Goal: Information Seeking & Learning: Check status

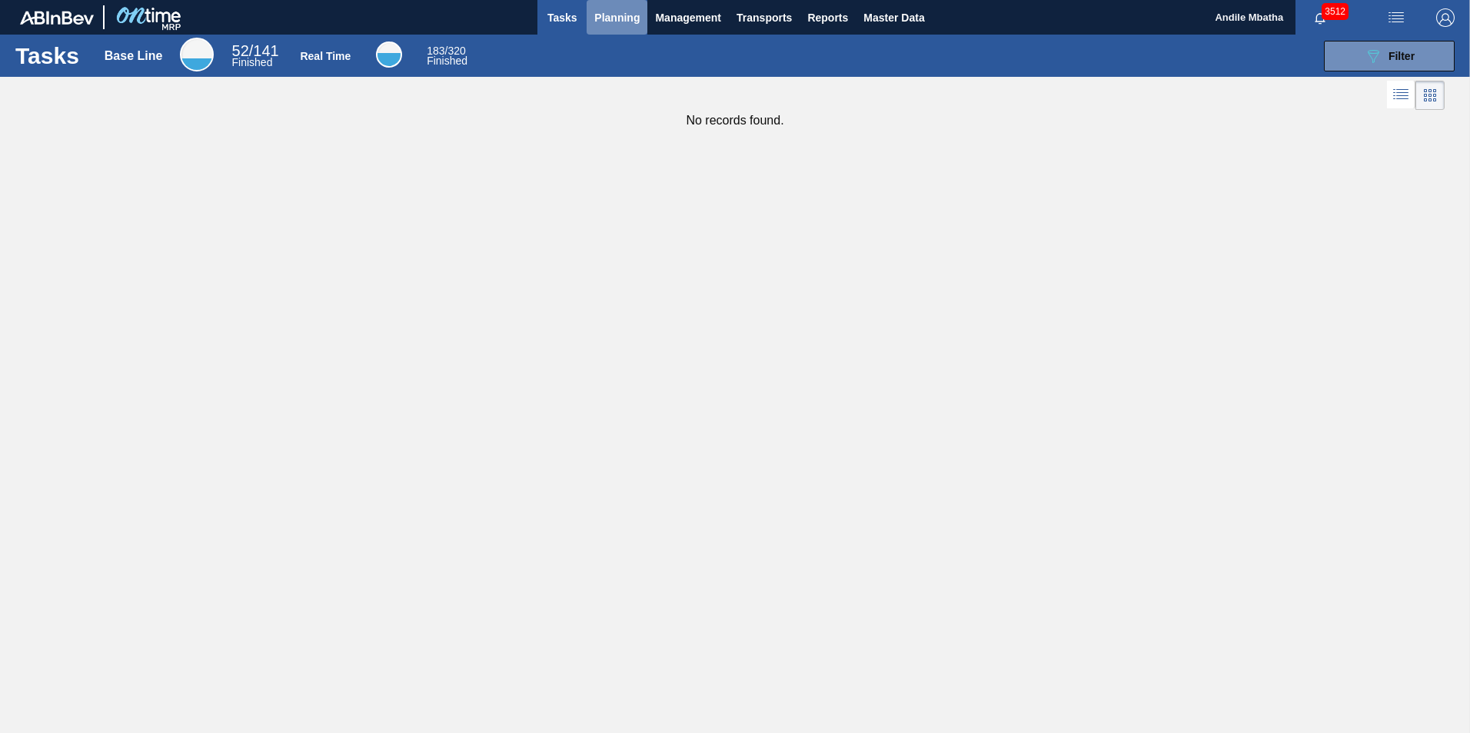
click at [610, 14] on span "Planning" at bounding box center [616, 17] width 45 height 18
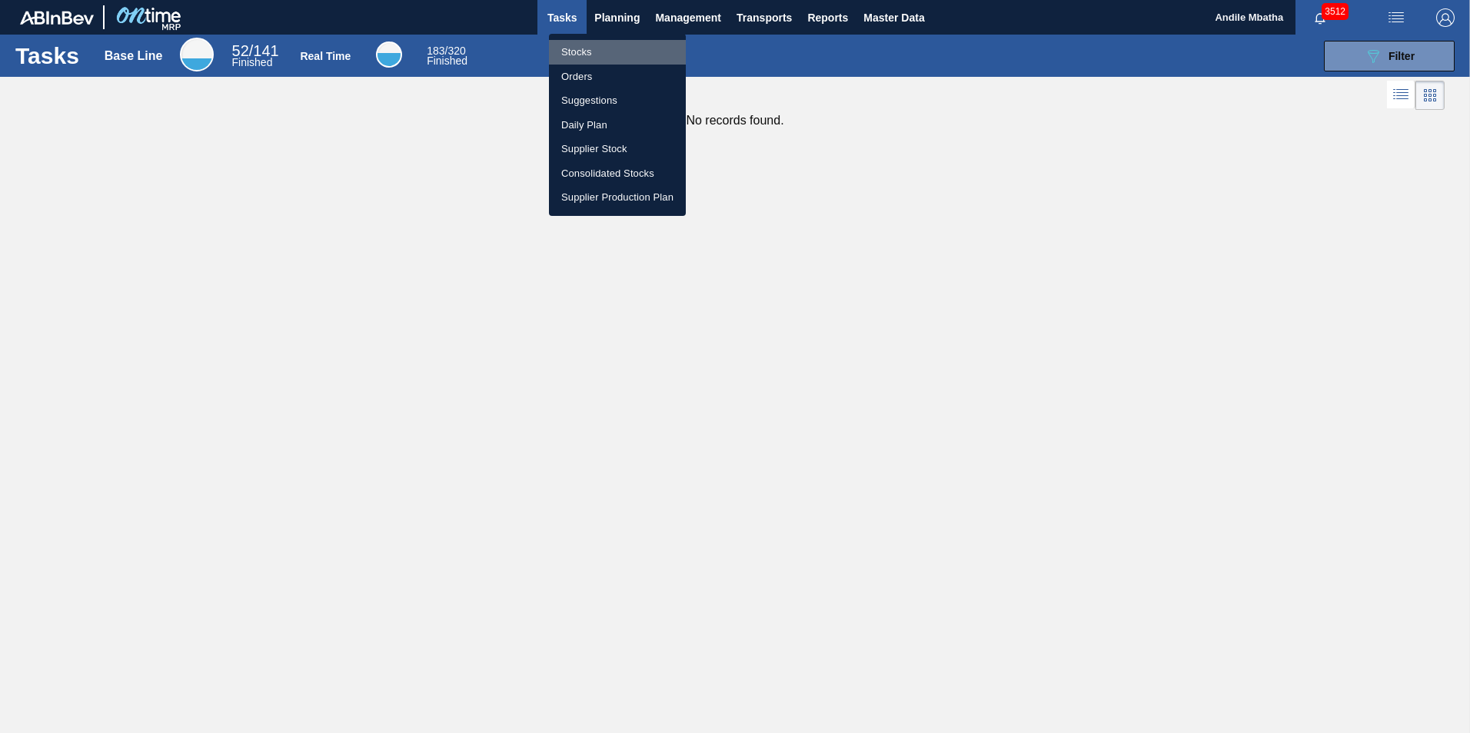
click at [588, 59] on li "Stocks" at bounding box center [617, 52] width 137 height 25
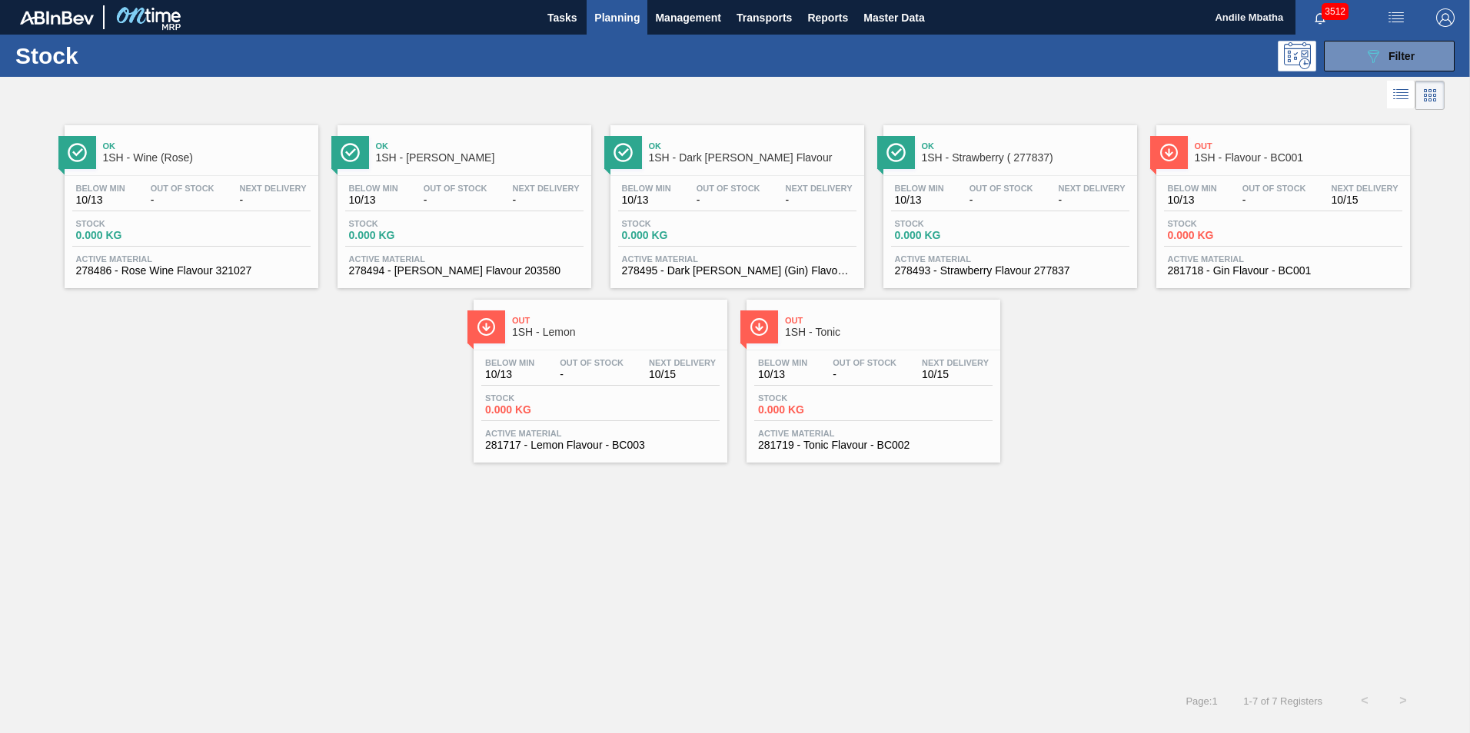
click at [626, 19] on span "Planning" at bounding box center [616, 17] width 45 height 18
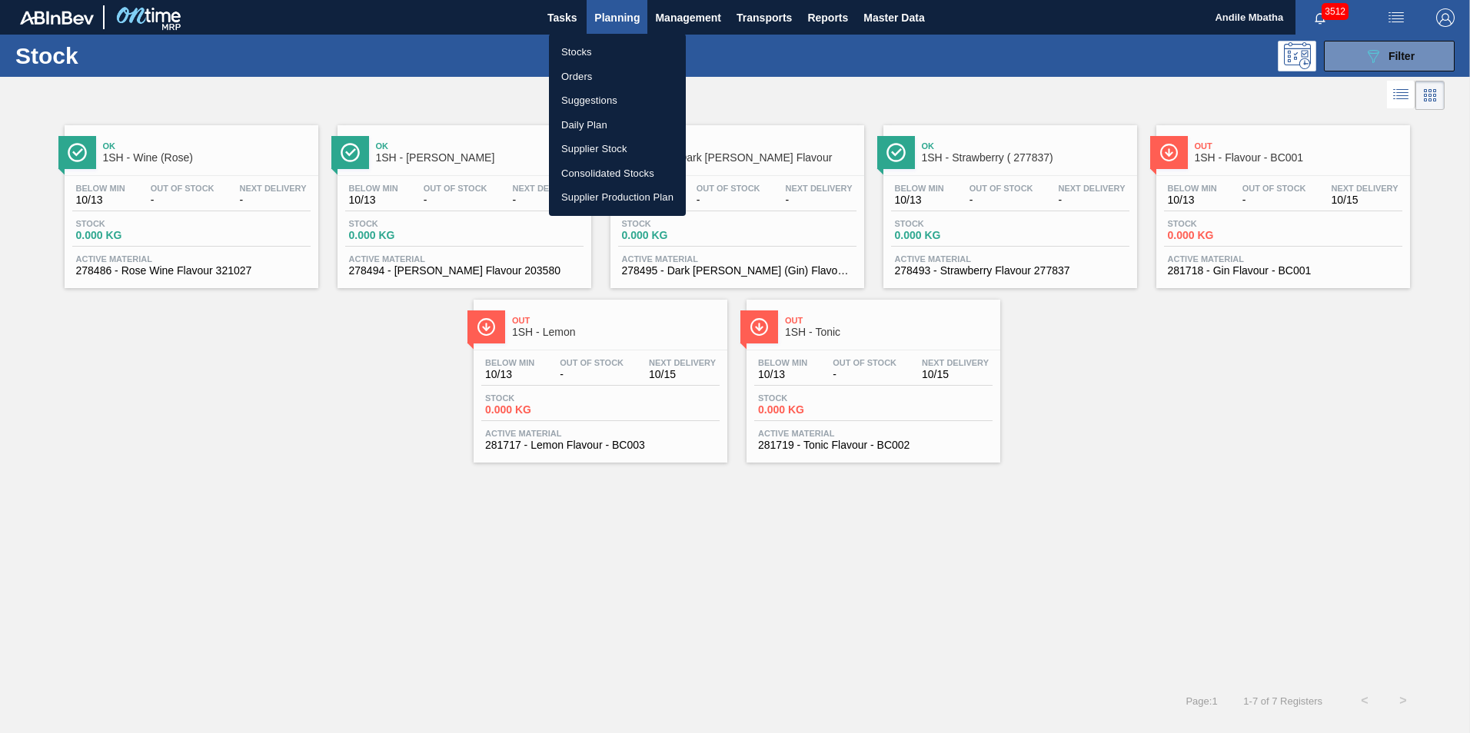
click at [835, 83] on div at bounding box center [735, 366] width 1470 height 733
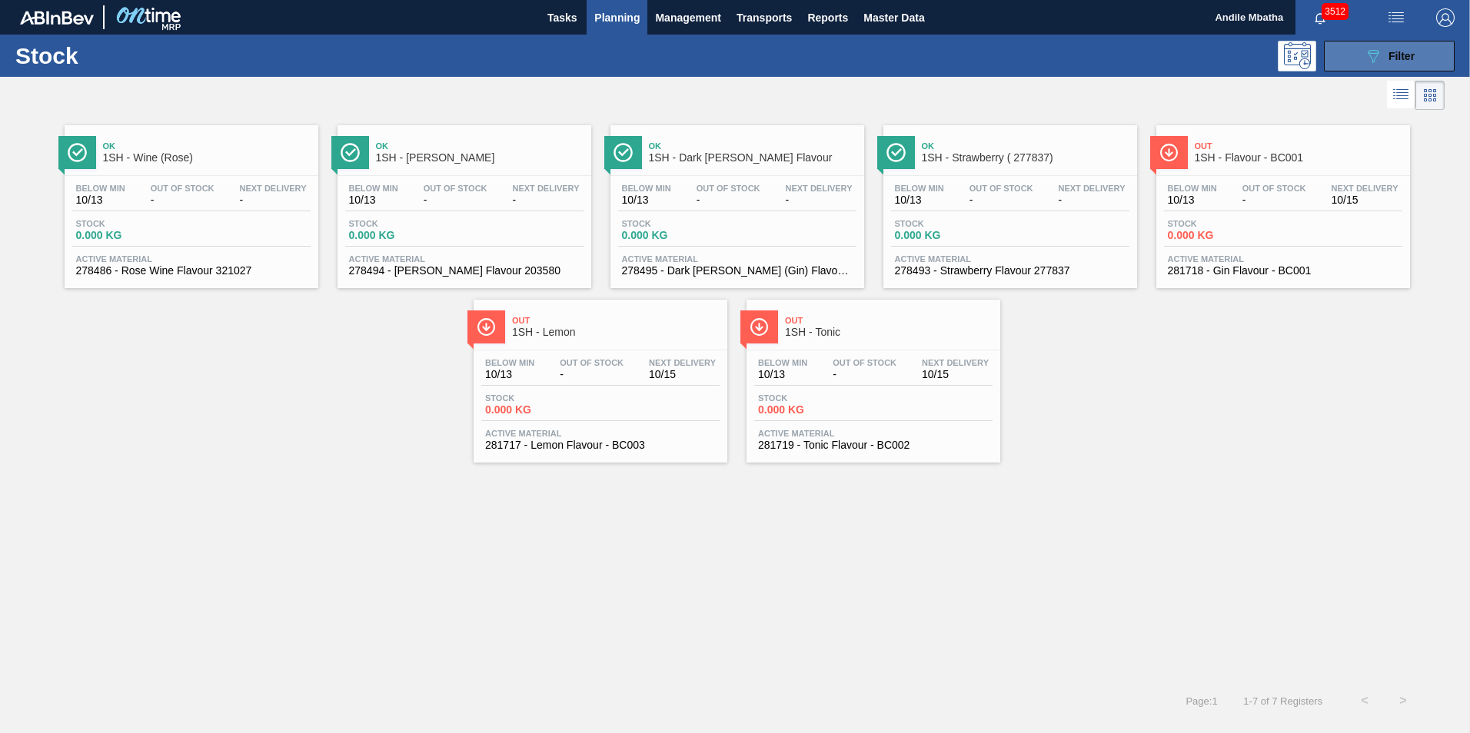
click at [1168, 48] on button "089F7B8B-B2A5-4AFE-B5C0-19BA573D28AC Filter" at bounding box center [1389, 56] width 131 height 31
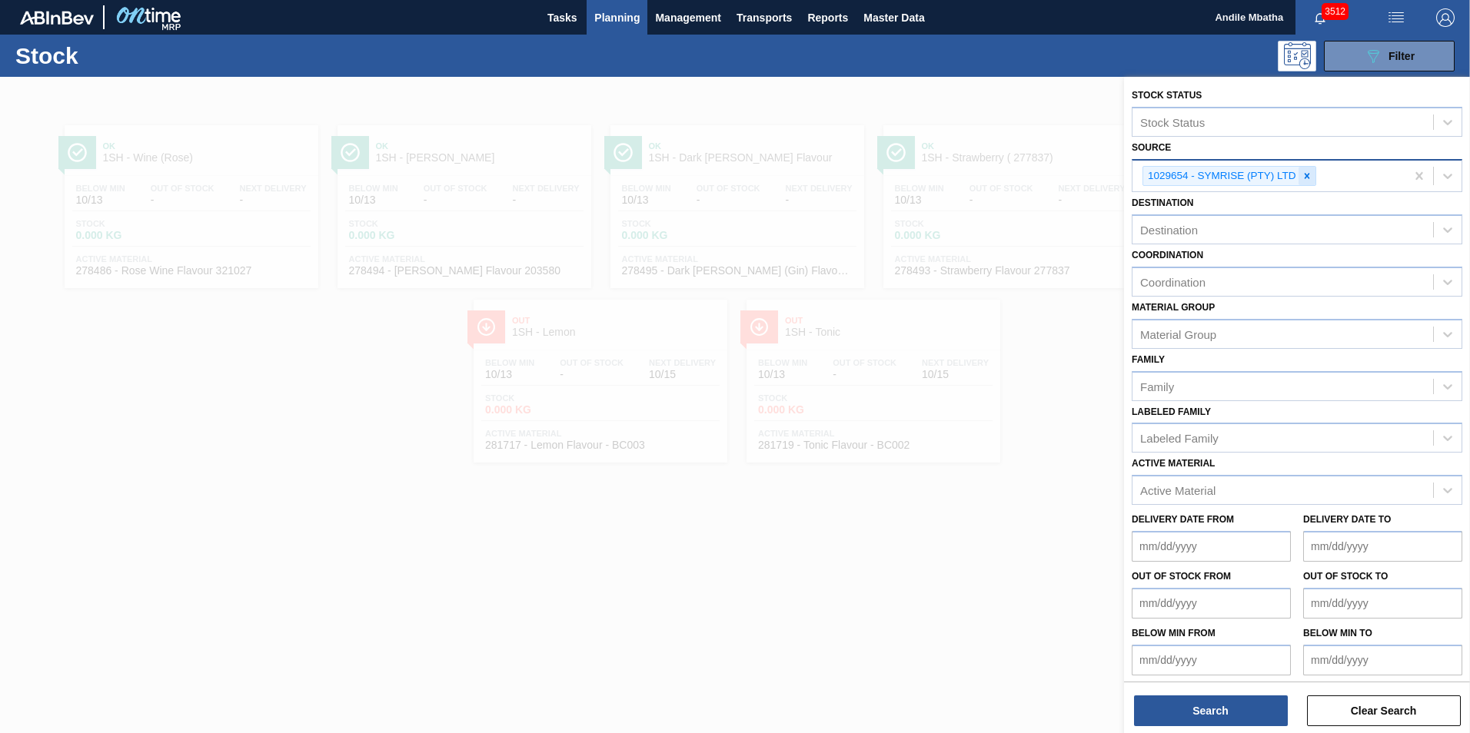
click at [1168, 177] on icon at bounding box center [1307, 176] width 11 height 11
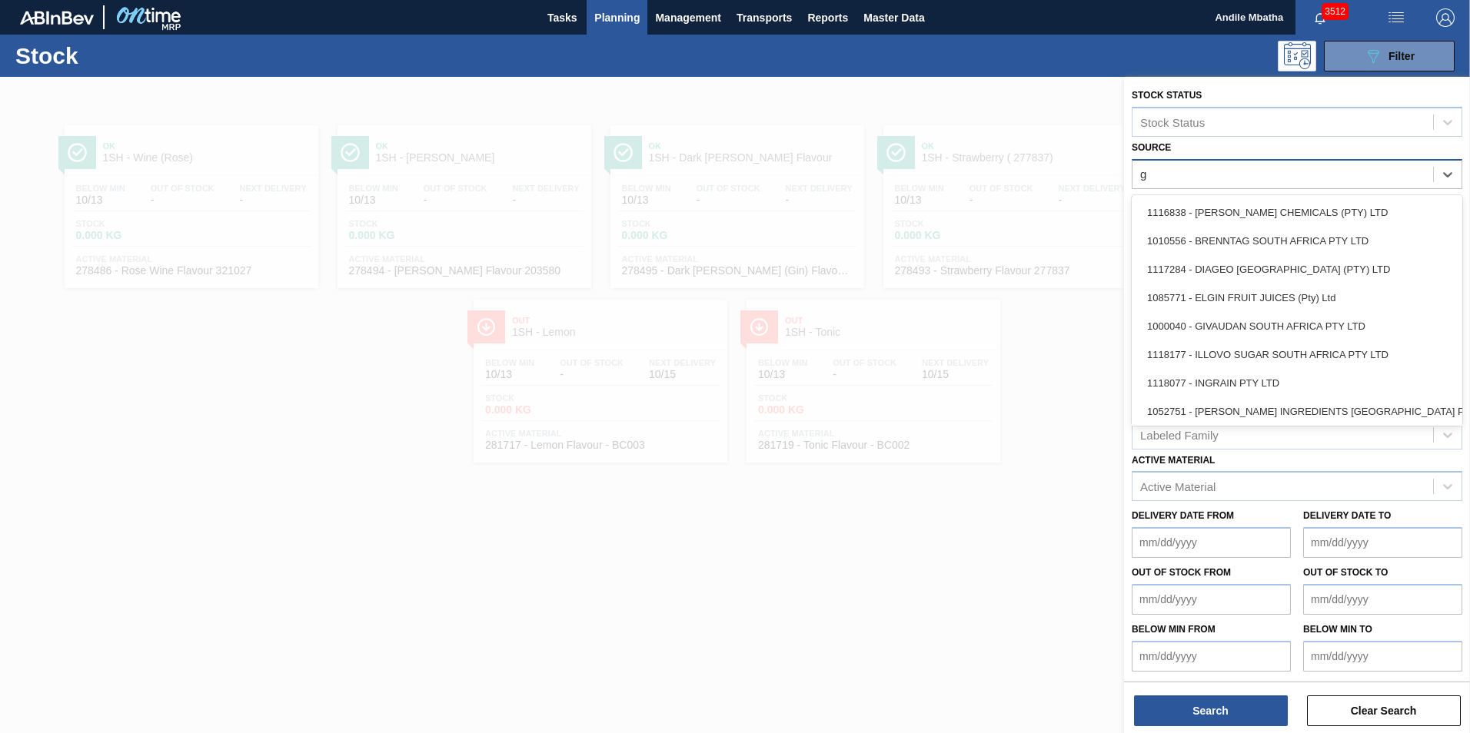
type input "gi"
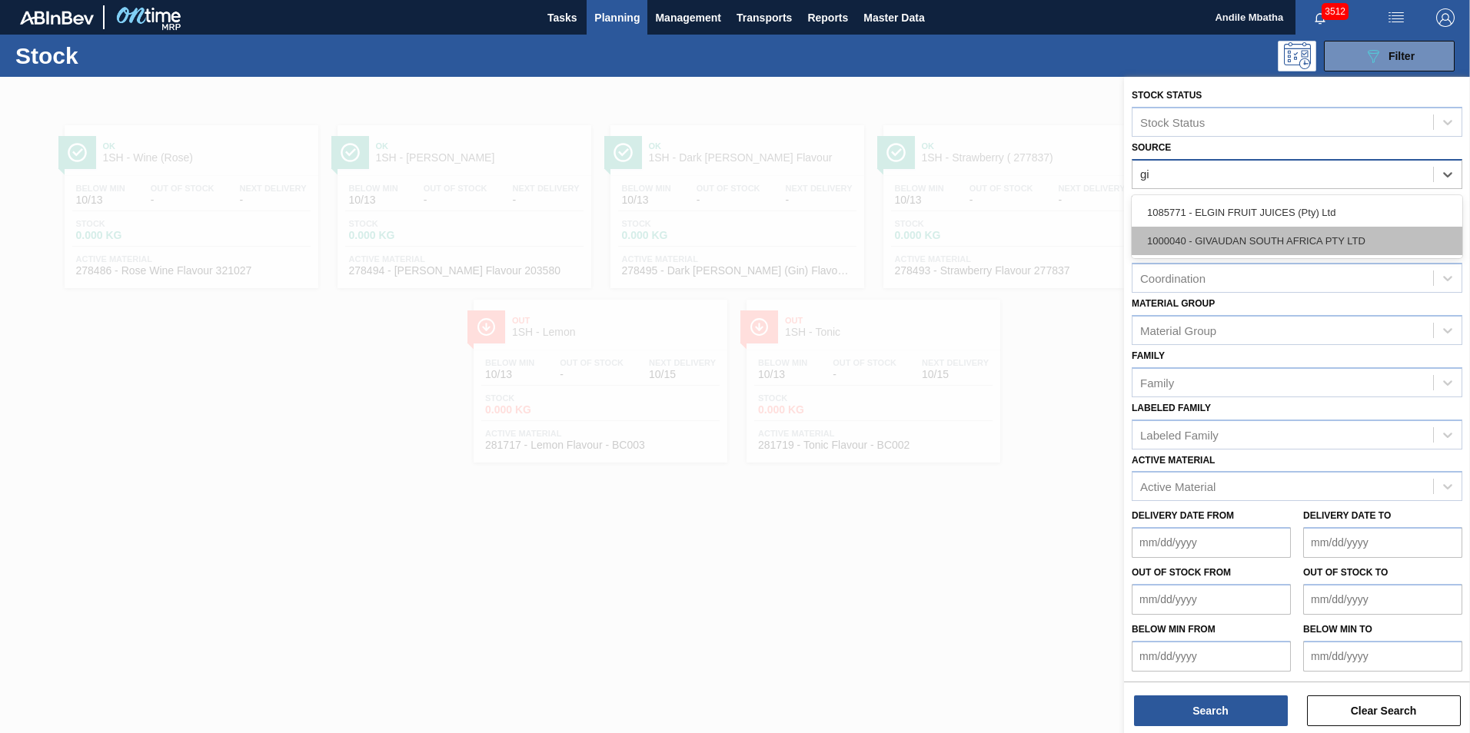
click at [1168, 231] on div "1000040 - GIVAUDAN SOUTH AFRICA PTY LTD" at bounding box center [1297, 241] width 331 height 28
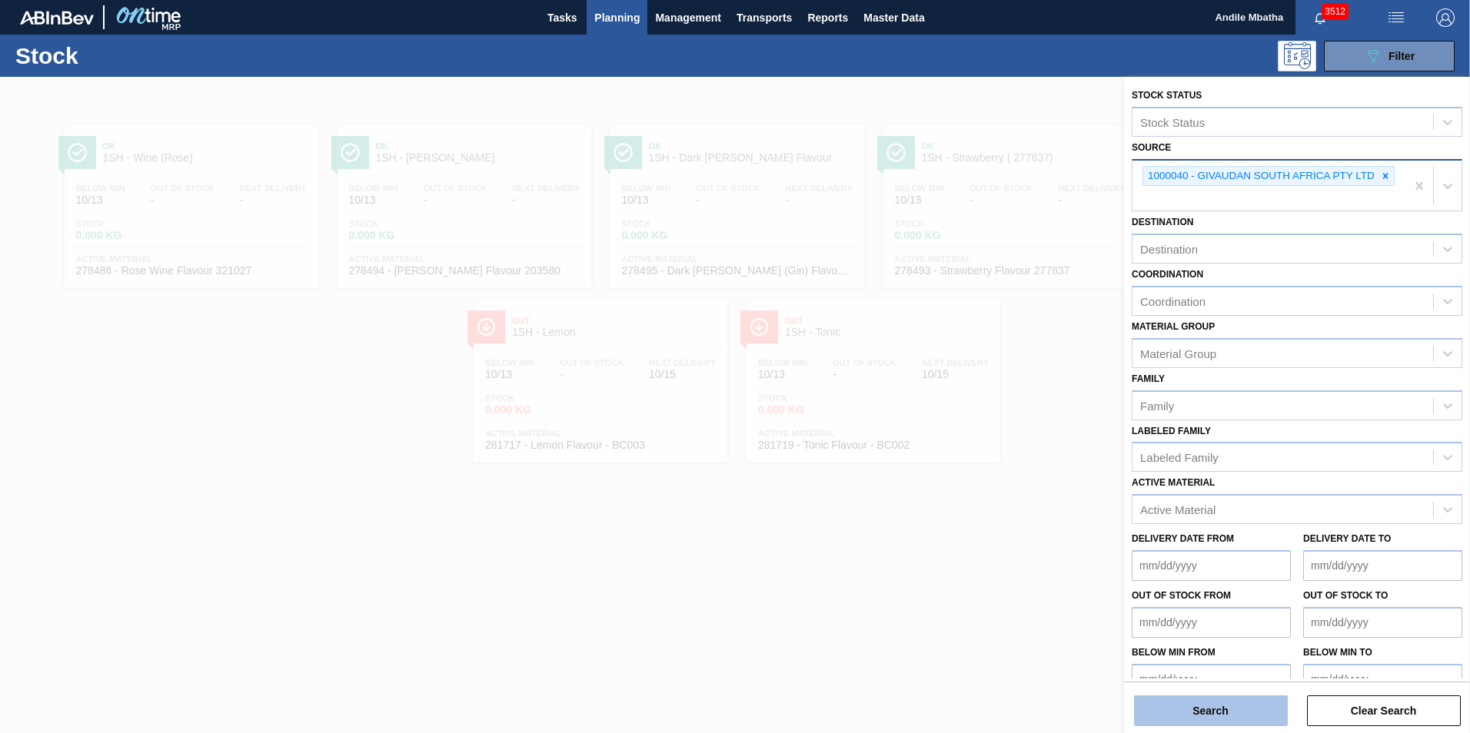
click at [1168, 444] on button "Search" at bounding box center [1211, 711] width 154 height 31
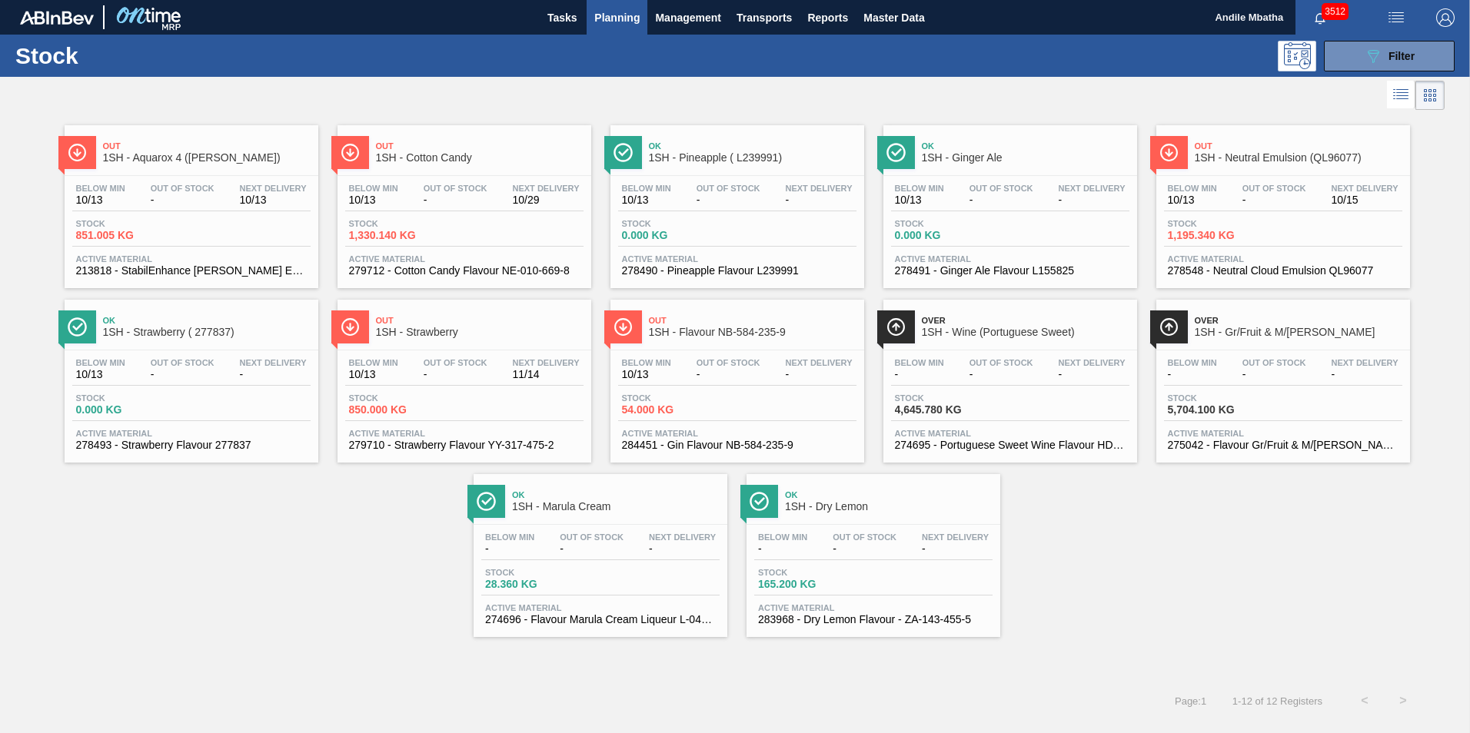
click at [427, 207] on div "Below Min 10/13 Out Of Stock - Next Delivery 10/29" at bounding box center [464, 198] width 238 height 28
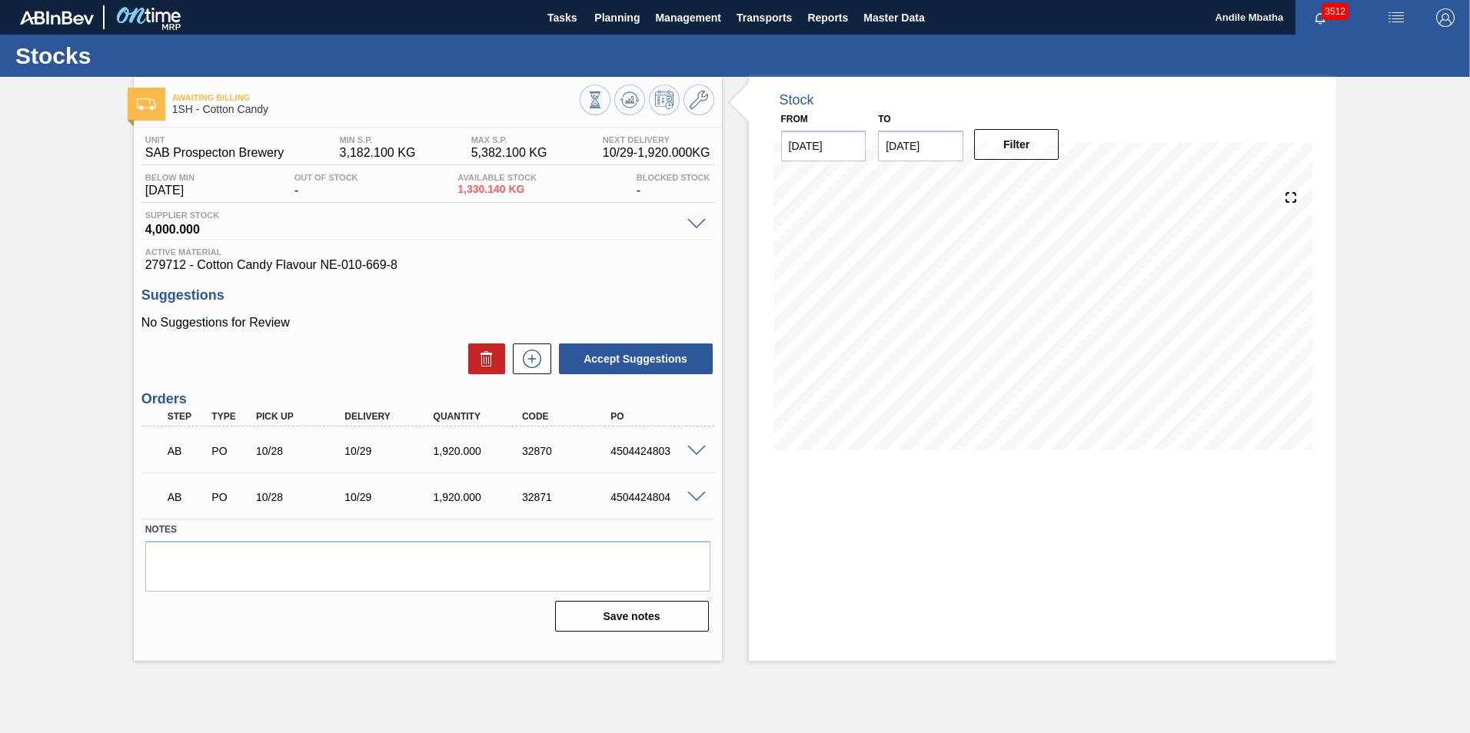
click at [697, 444] on span at bounding box center [696, 452] width 18 height 12
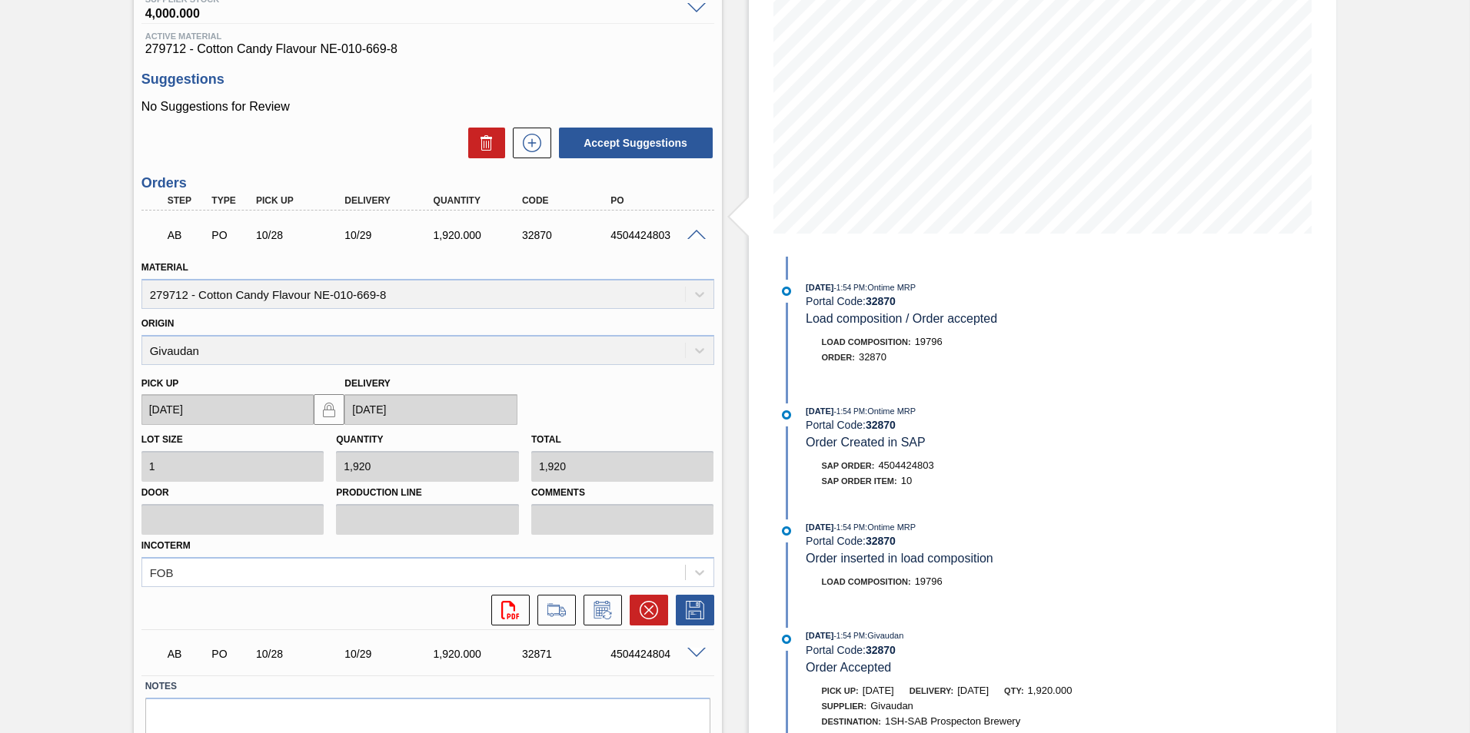
scroll to position [218, 0]
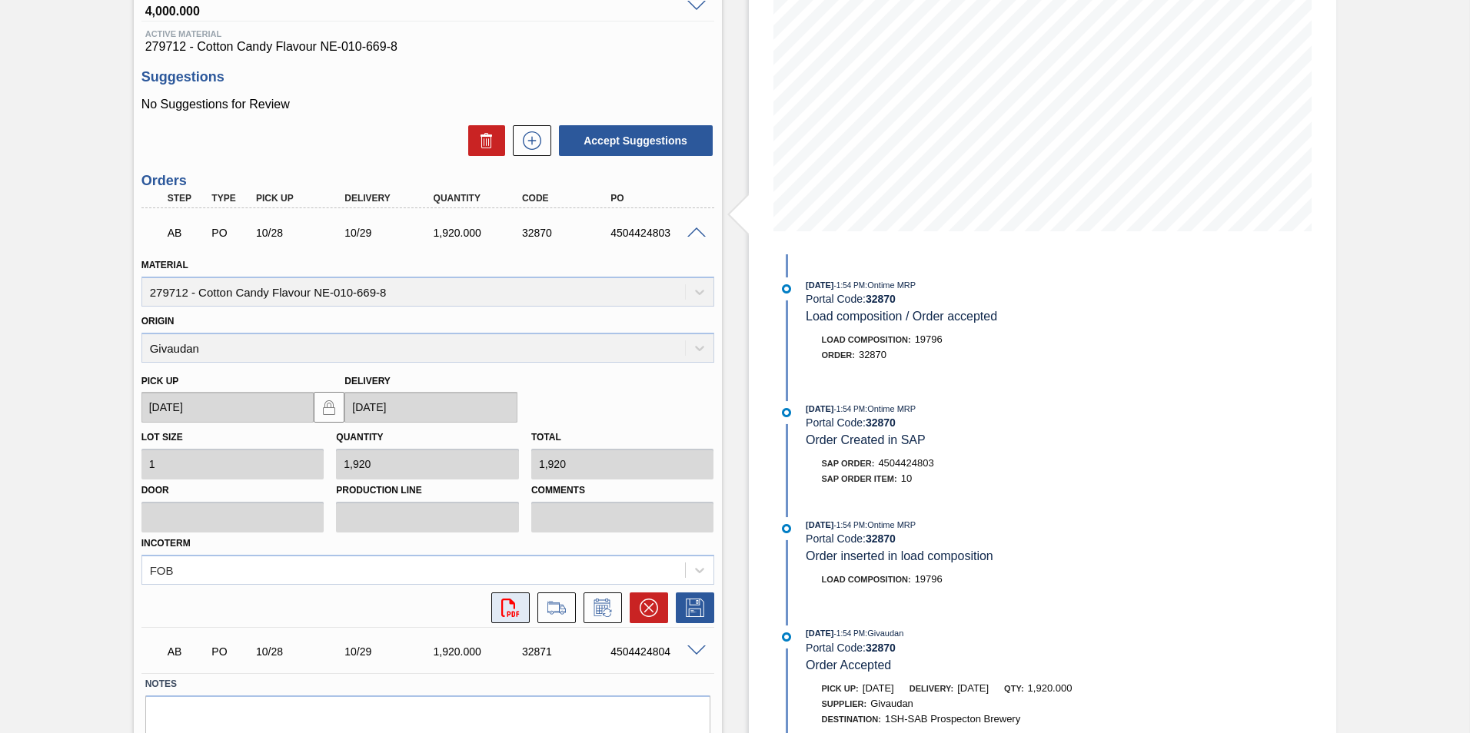
click at [512, 444] on icon "svg{fill:#ff0000}" at bounding box center [510, 608] width 18 height 18
click at [505, 444] on icon "svg{fill:#ff0000}" at bounding box center [510, 608] width 18 height 18
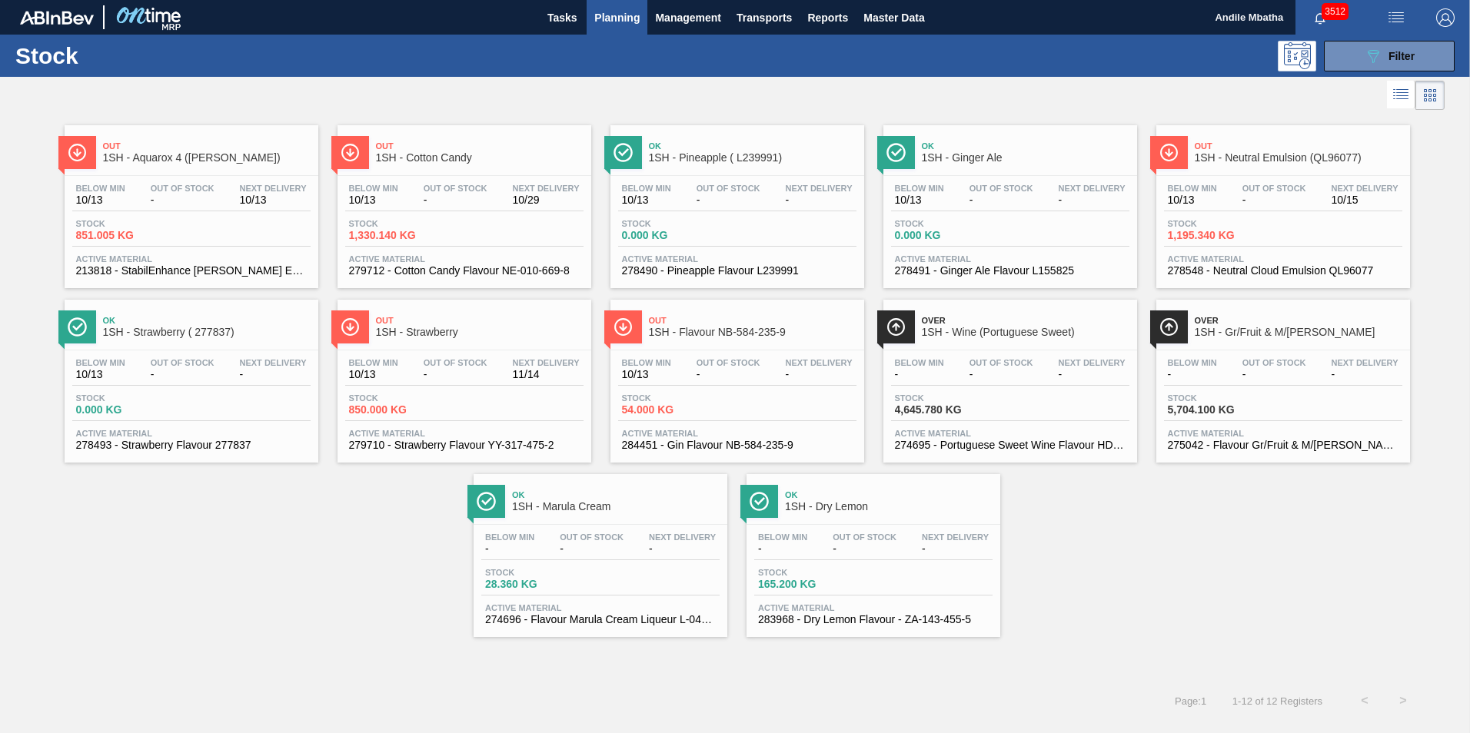
click at [209, 207] on div "Below Min 10/13 Out Of Stock - Next Delivery 10/13" at bounding box center [191, 198] width 238 height 28
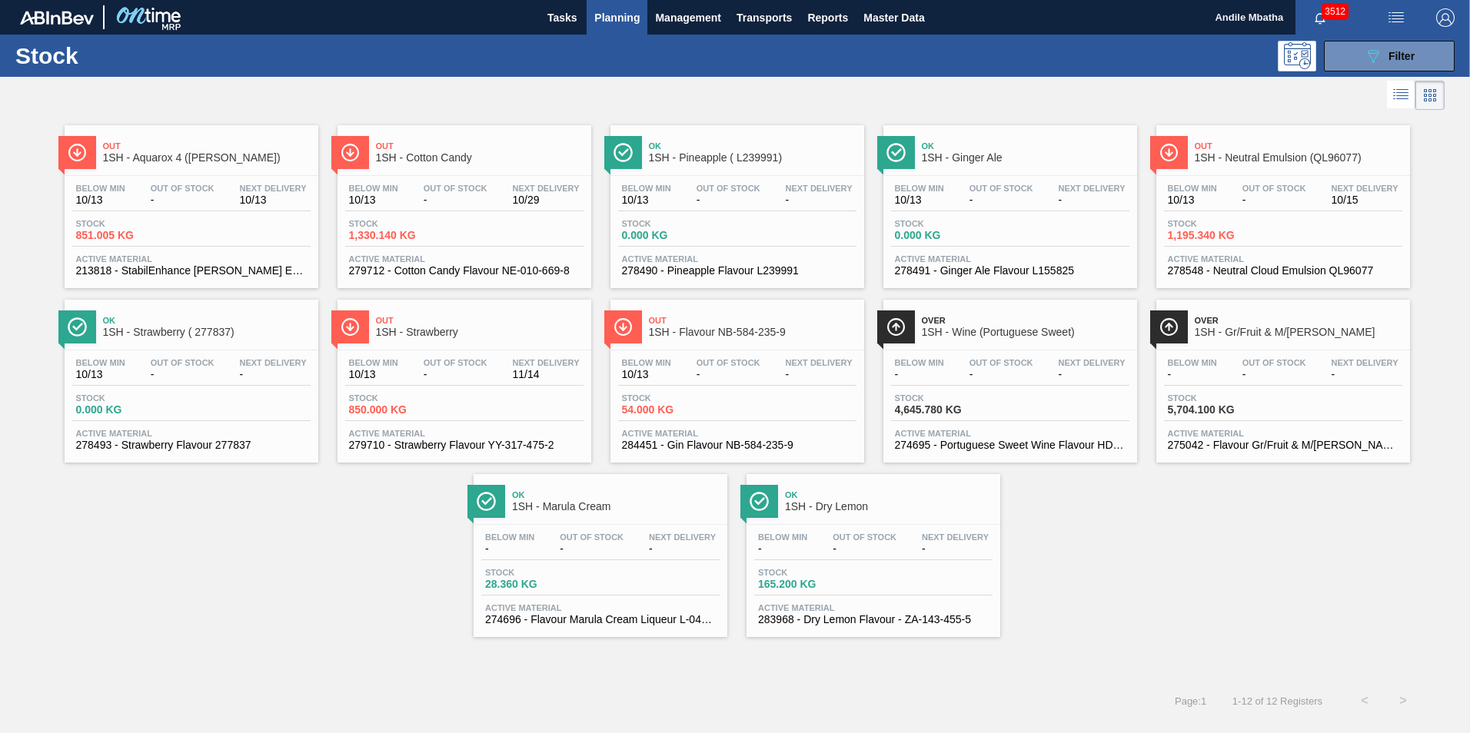
click at [454, 347] on div "Out 1SH - Strawberry Below Min 10/13 Out Of Stock - Next Delivery 11/14 Stock 8…" at bounding box center [464, 381] width 254 height 163
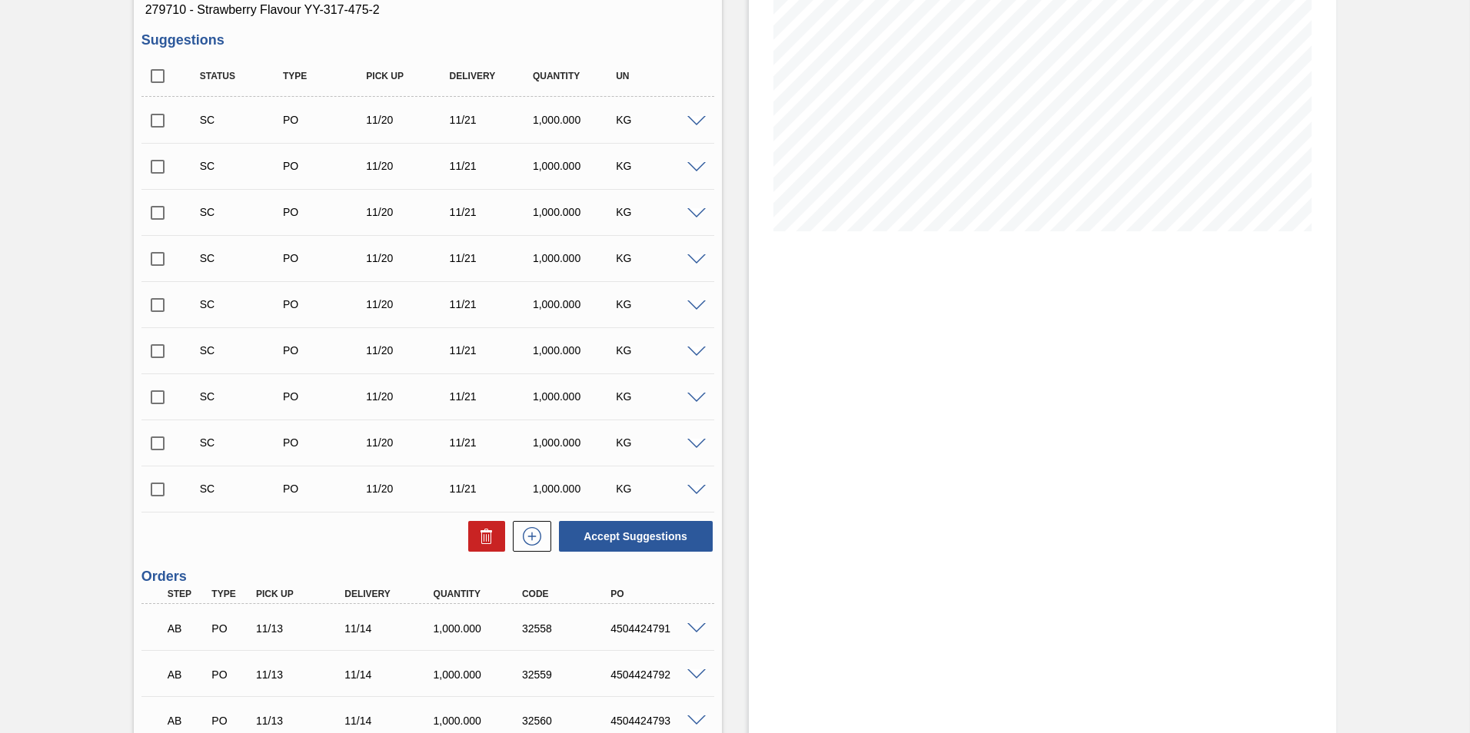
click at [696, 444] on span at bounding box center [696, 722] width 18 height 12
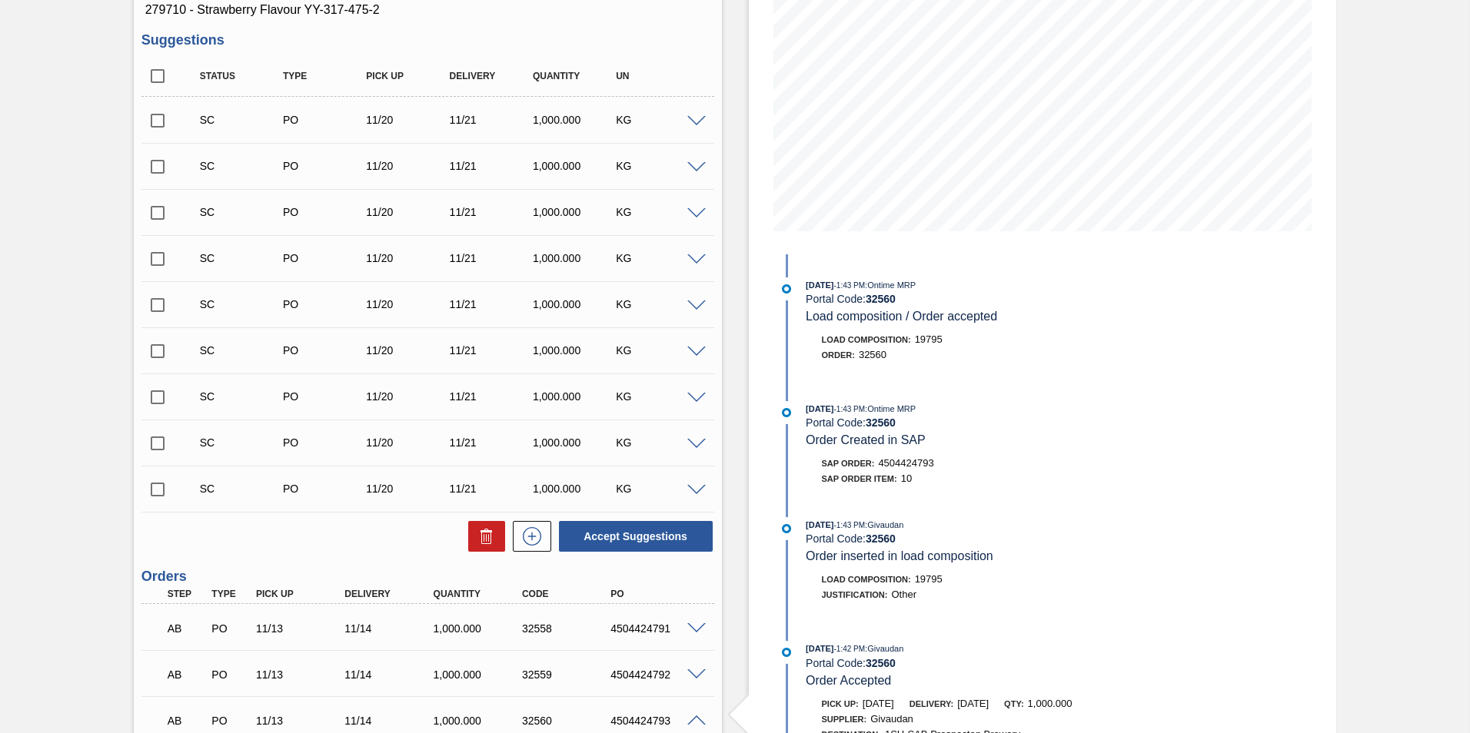
click at [696, 444] on span at bounding box center [696, 676] width 18 height 12
click at [700, 444] on span at bounding box center [696, 629] width 18 height 12
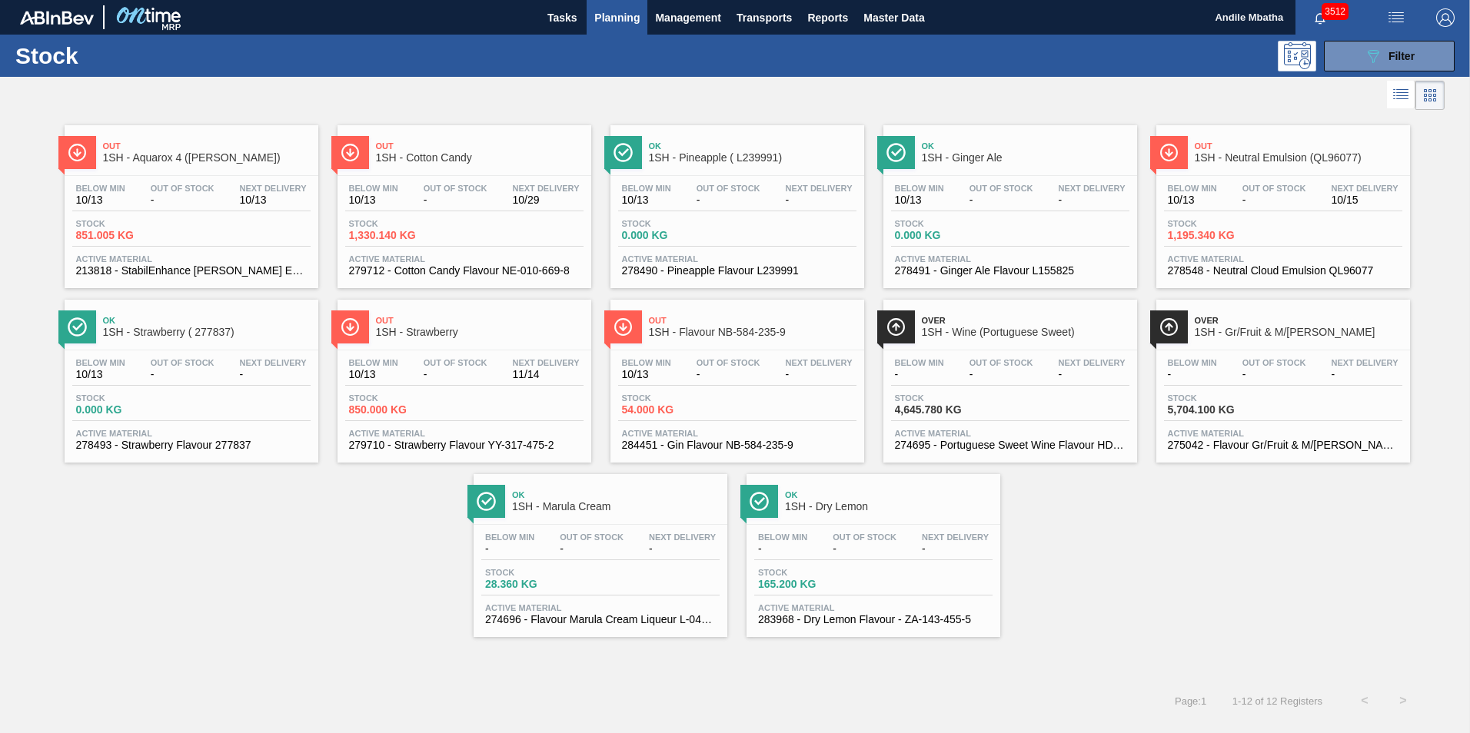
click at [462, 193] on div "Out Of Stock -" at bounding box center [455, 195] width 71 height 22
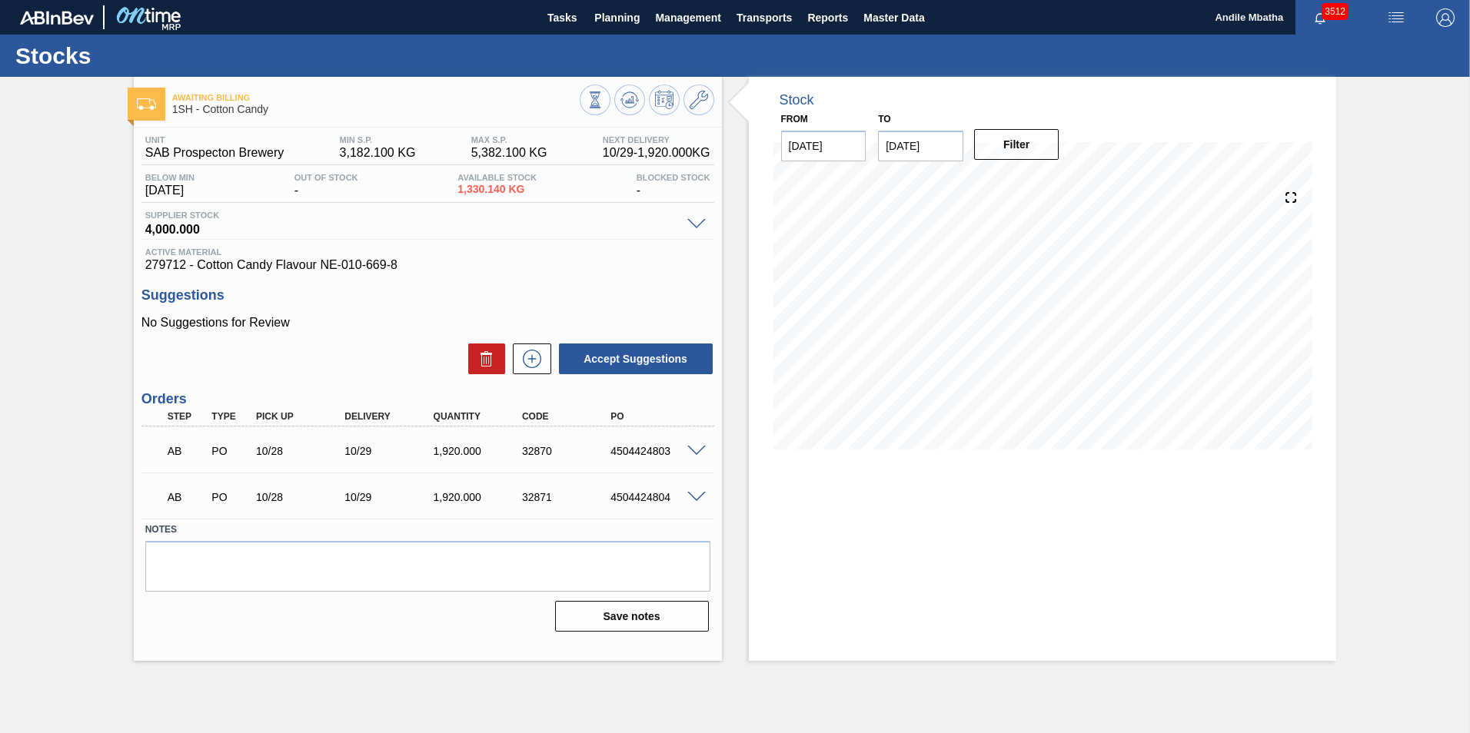
click at [696, 444] on span at bounding box center [696, 498] width 18 height 12
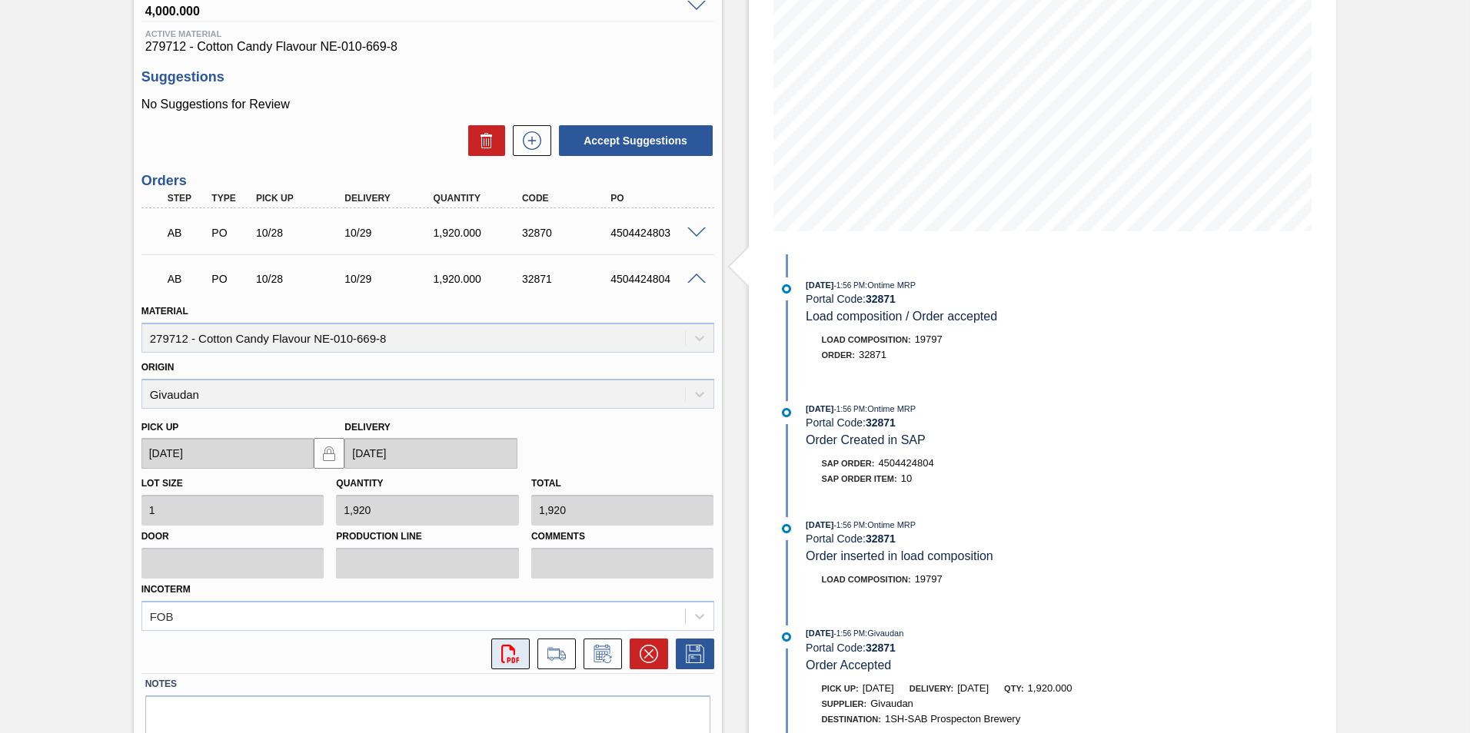
click at [505, 444] on icon "svg{fill:#ff0000}" at bounding box center [510, 654] width 18 height 18
click at [696, 239] on span at bounding box center [696, 234] width 18 height 12
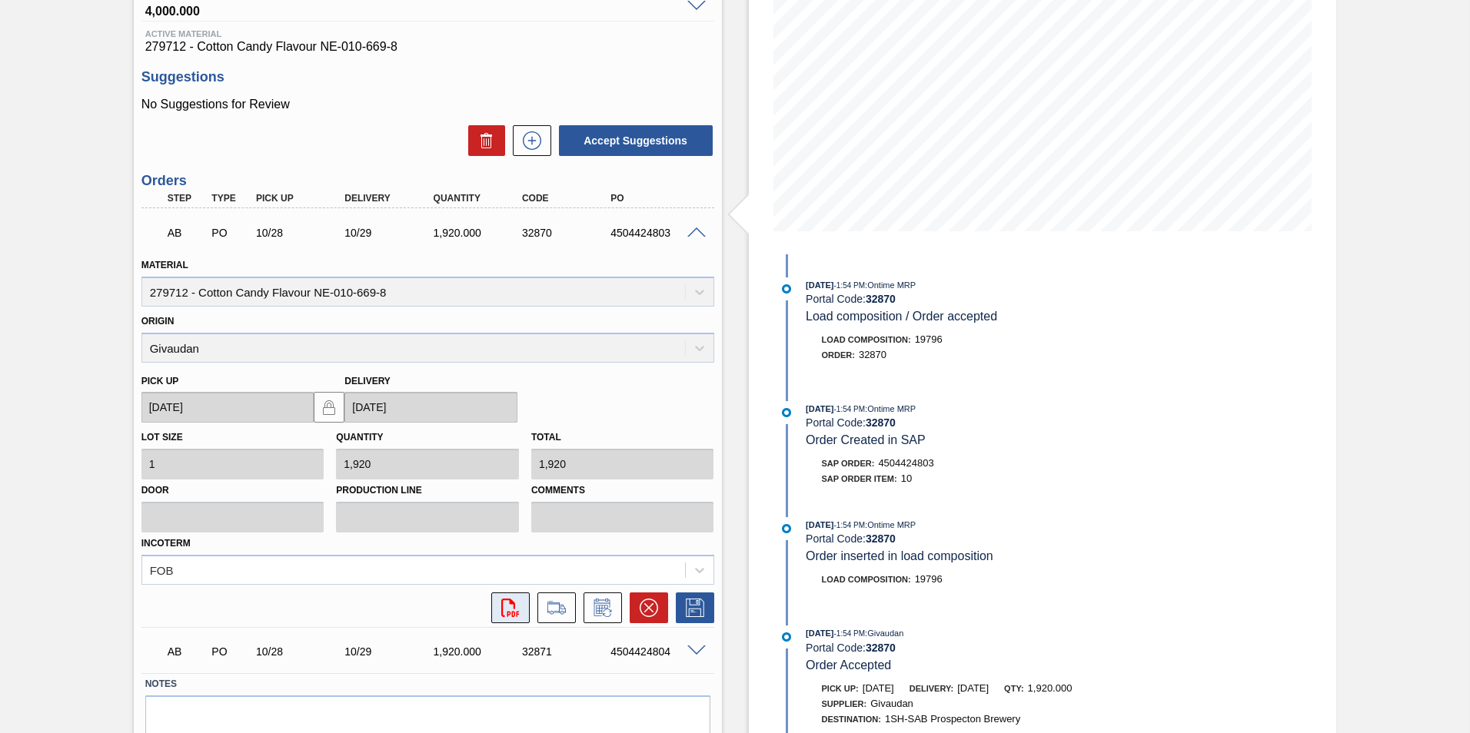
click at [506, 444] on icon "svg{fill:#ff0000}" at bounding box center [510, 608] width 18 height 18
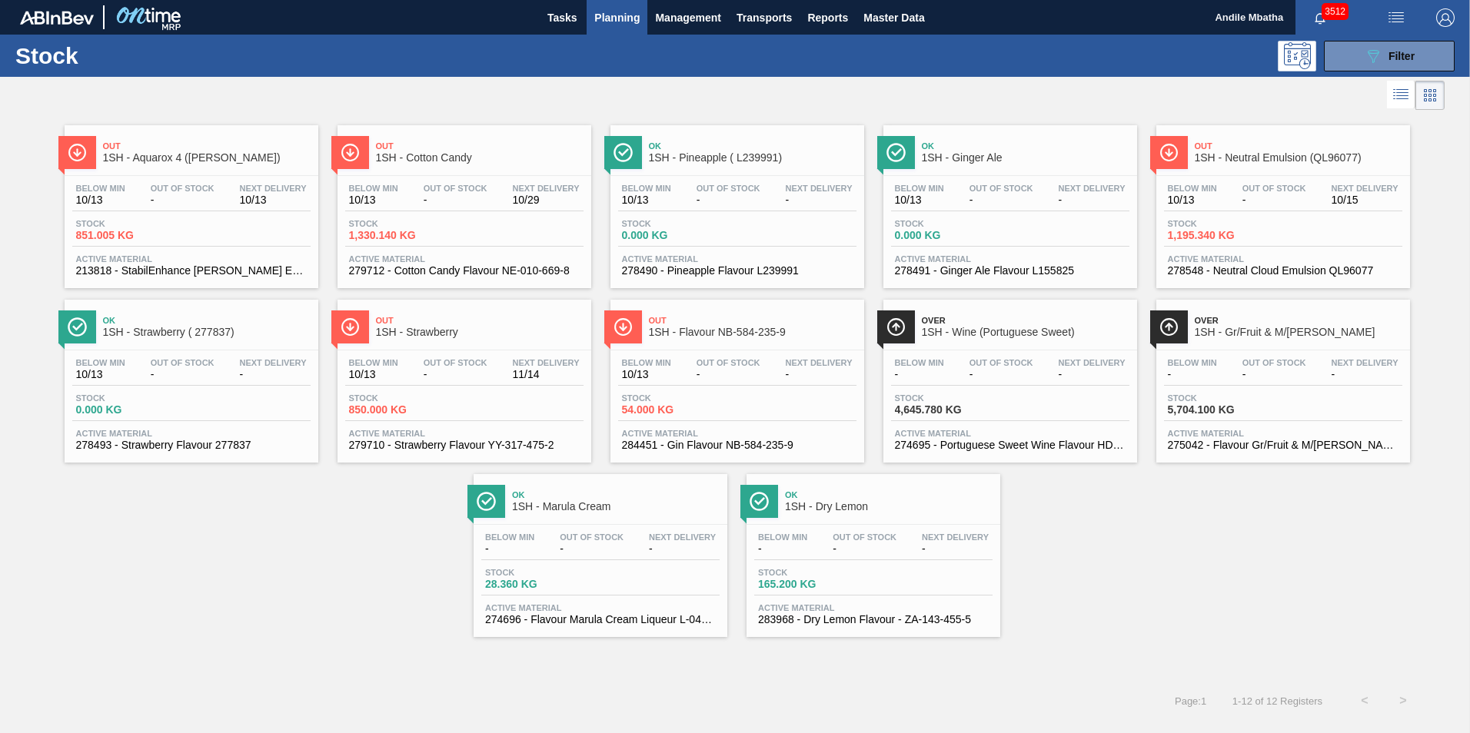
click at [1168, 185] on span "Out Of Stock" at bounding box center [1274, 188] width 64 height 9
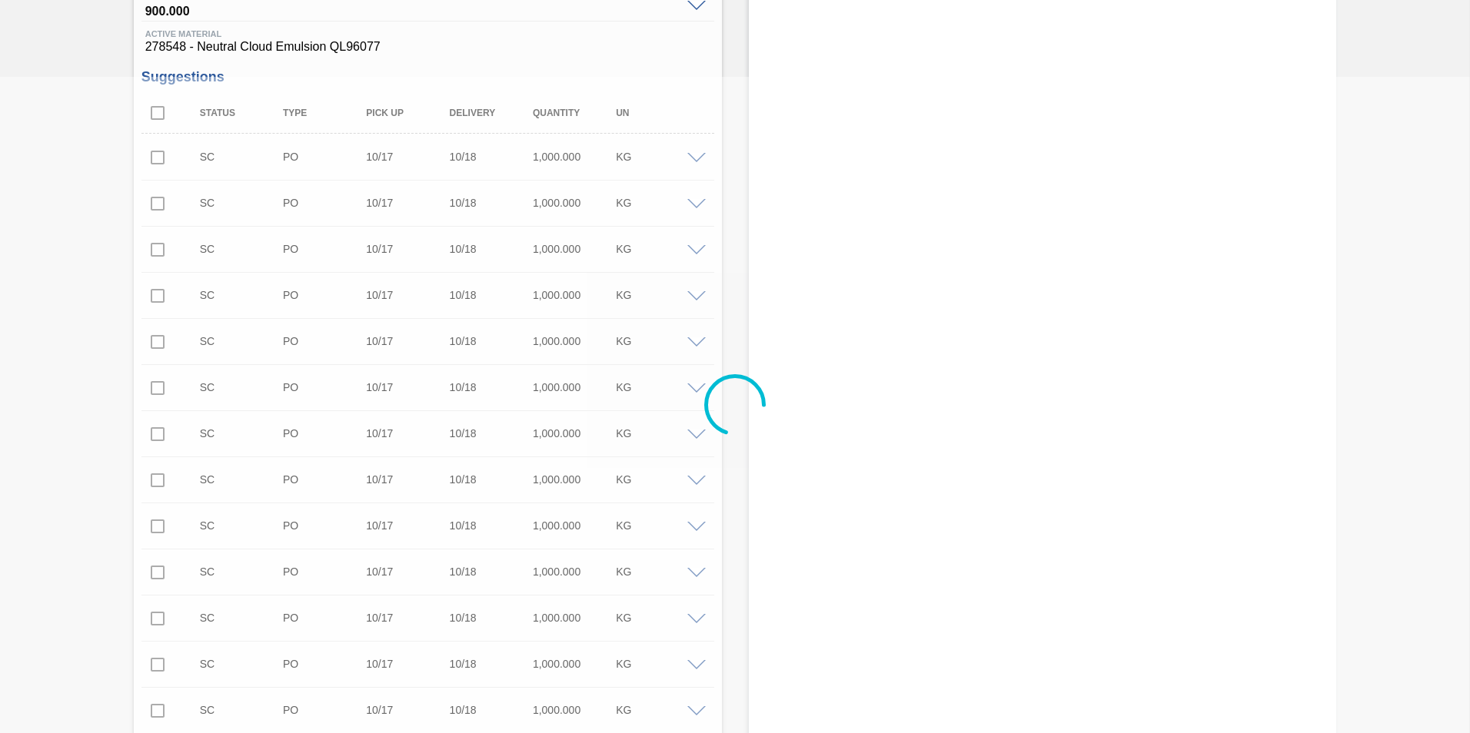
type input "[DATE]"
